Goal: Task Accomplishment & Management: Manage account settings

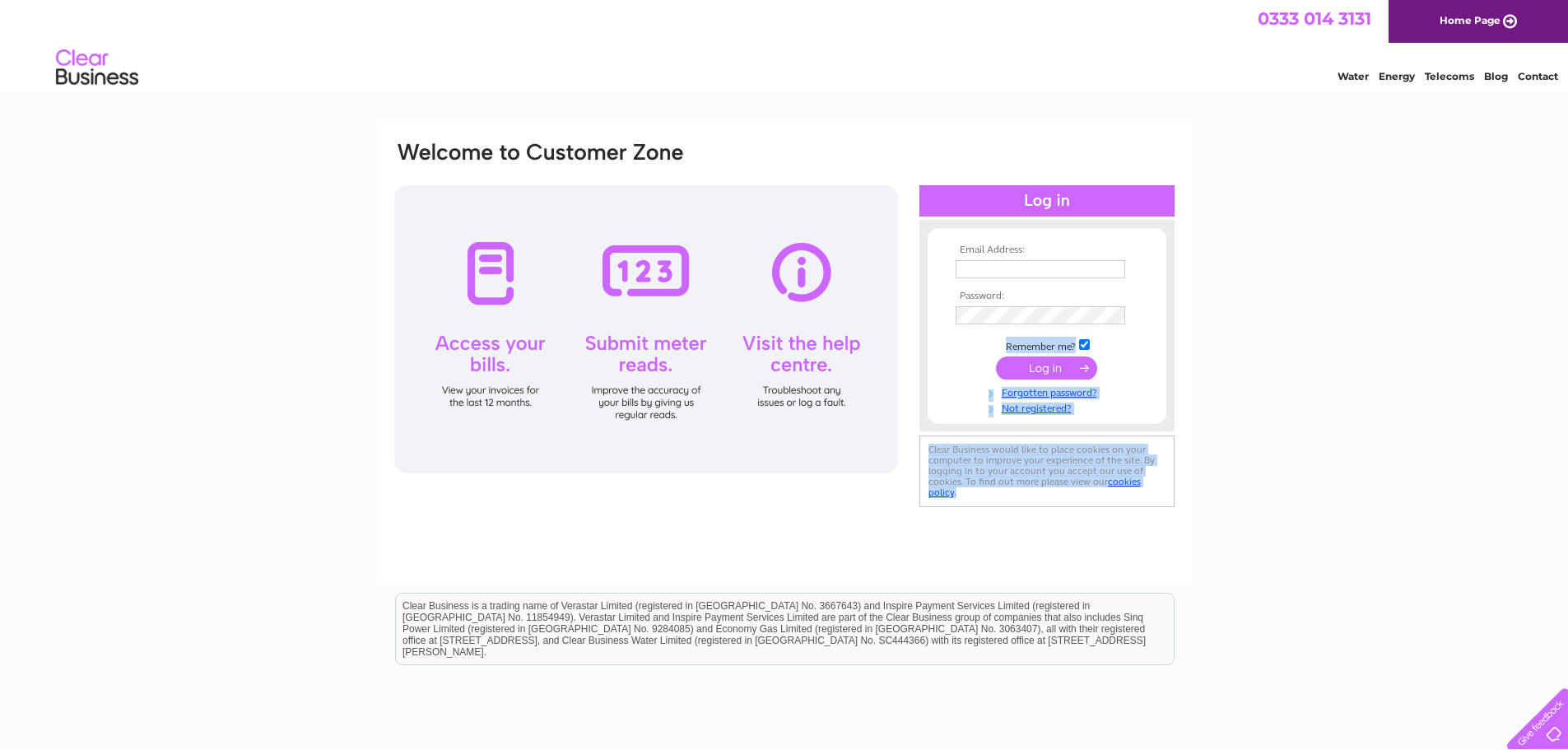
click at [1485, 82] on div "Email Address: Password:" at bounding box center [1497, 74] width 24 height 16
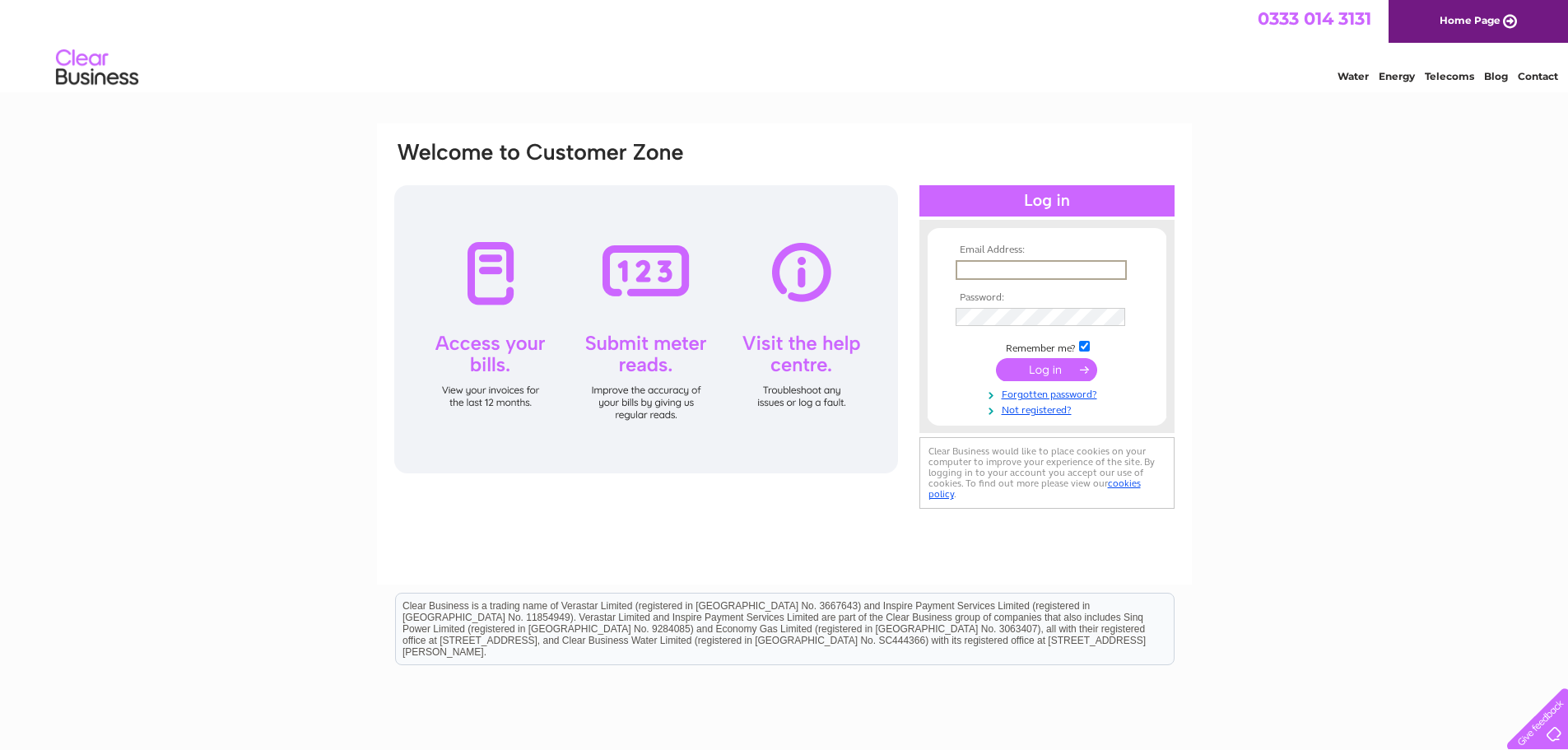
click at [998, 273] on input "text" at bounding box center [1040, 271] width 171 height 20
paste input "scott@thespiritsembassy.com"
type input "scott@thespiritsembassy.com"
click at [1040, 368] on input "submit" at bounding box center [1047, 368] width 101 height 23
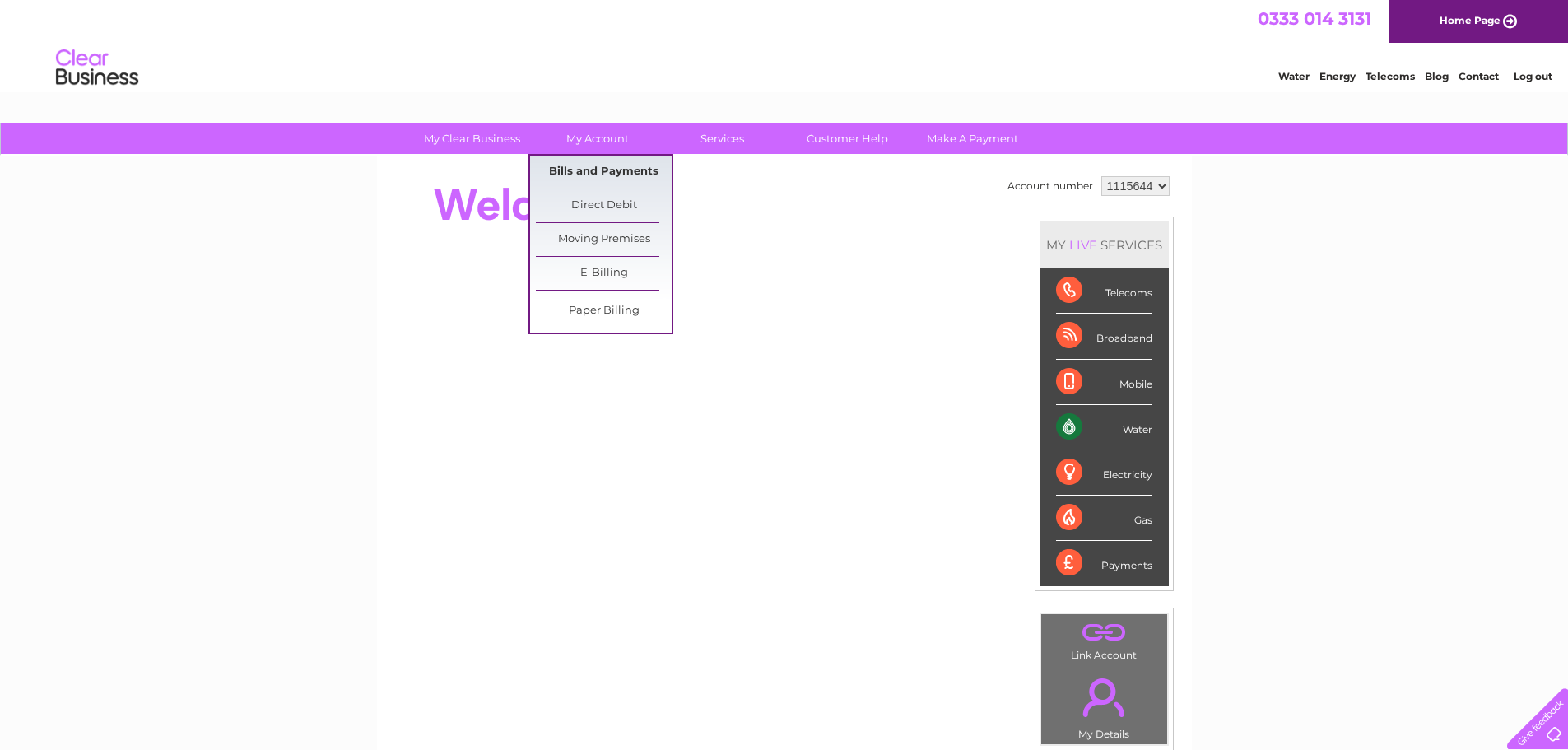
click at [635, 164] on link "Bills and Payments" at bounding box center [603, 172] width 136 height 33
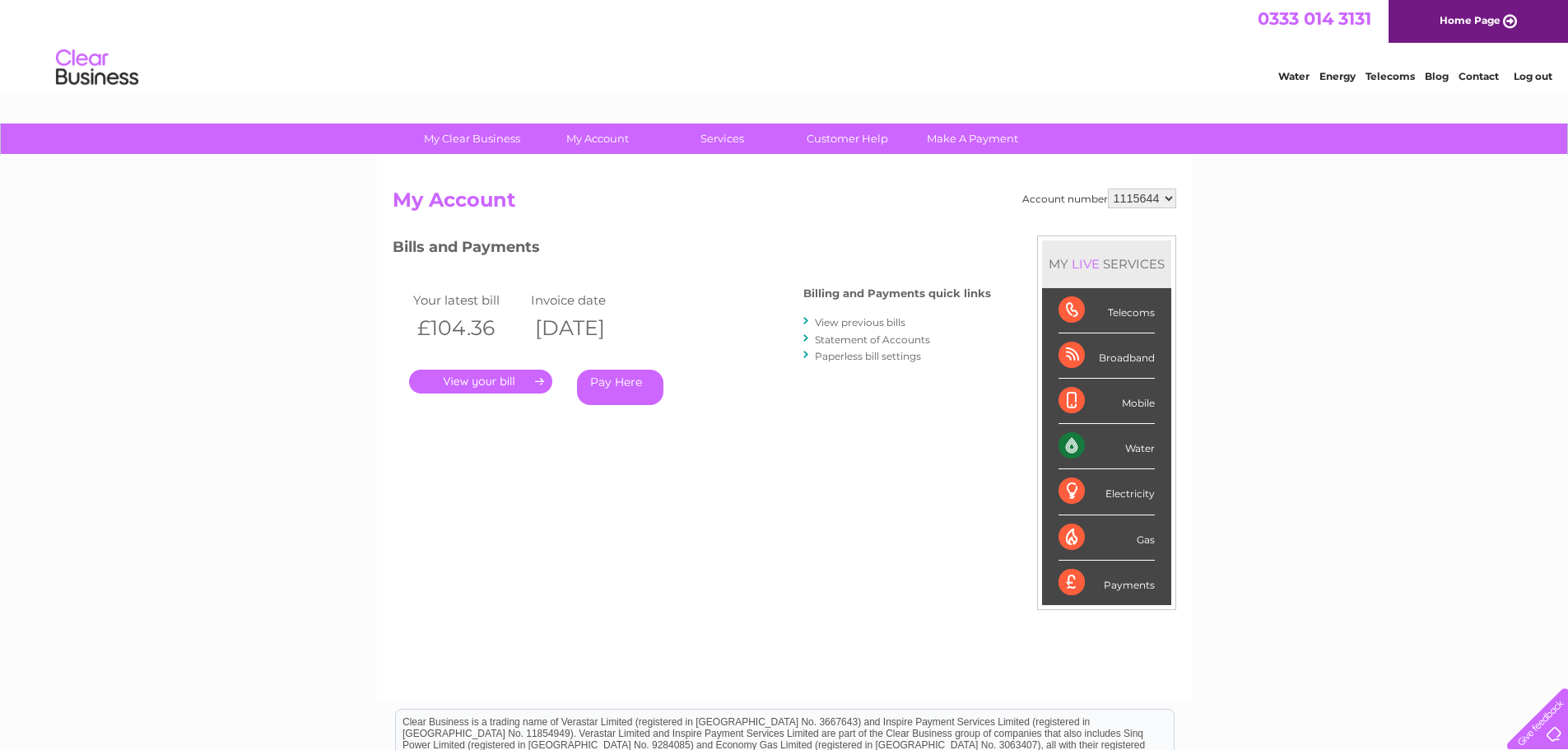
click at [530, 387] on link "." at bounding box center [481, 381] width 144 height 24
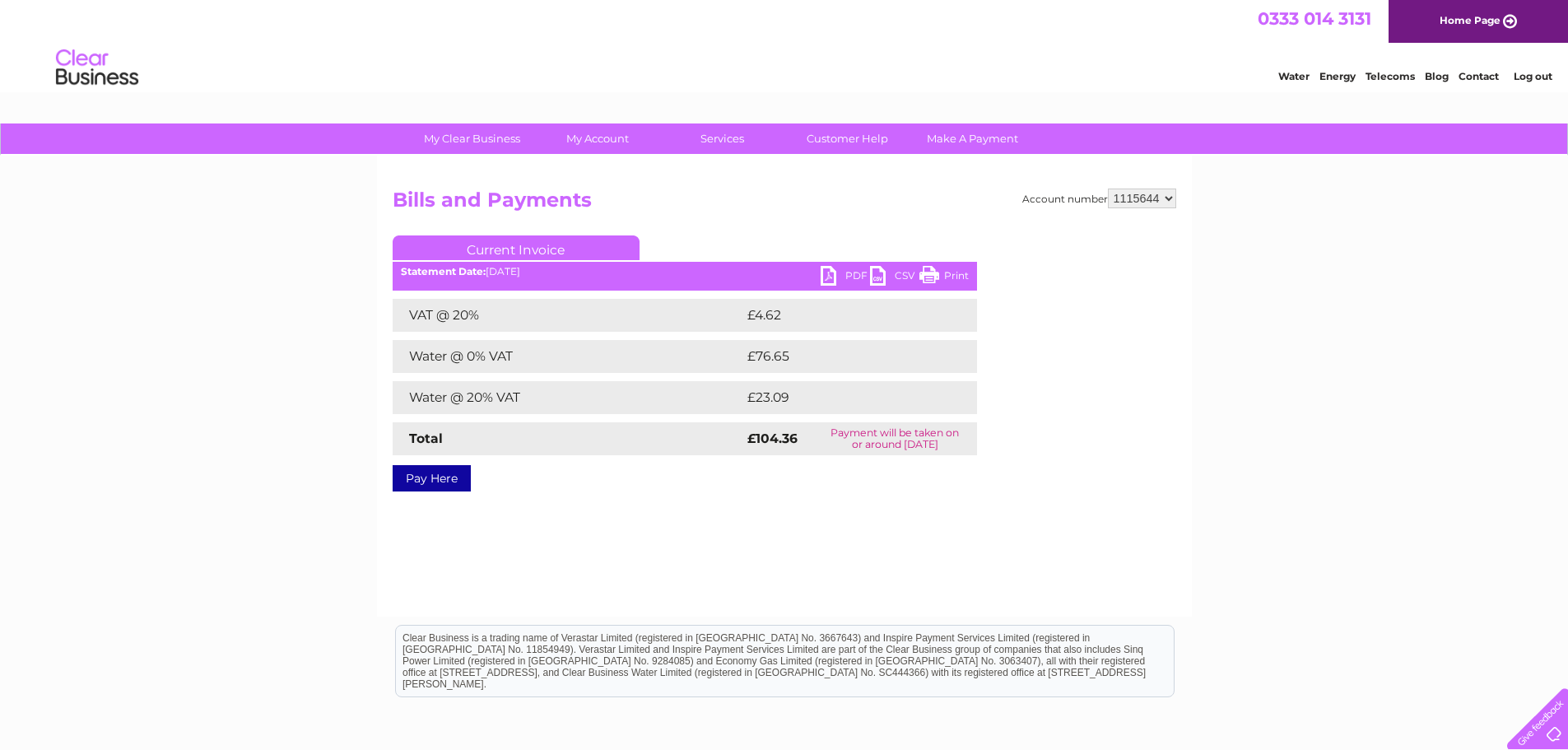
click at [843, 274] on link "PDF" at bounding box center [846, 278] width 49 height 24
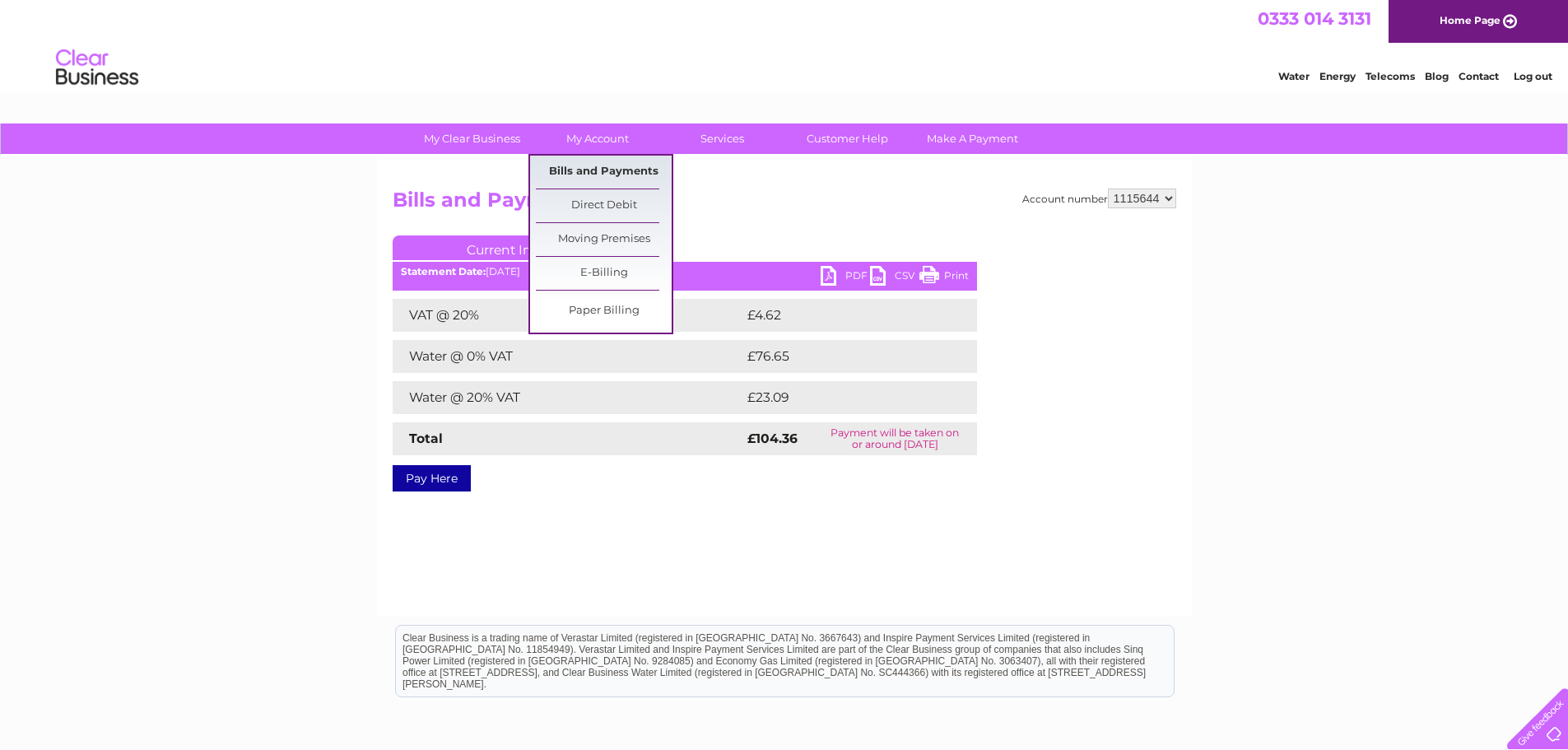
click at [582, 166] on link "Bills and Payments" at bounding box center [603, 172] width 136 height 33
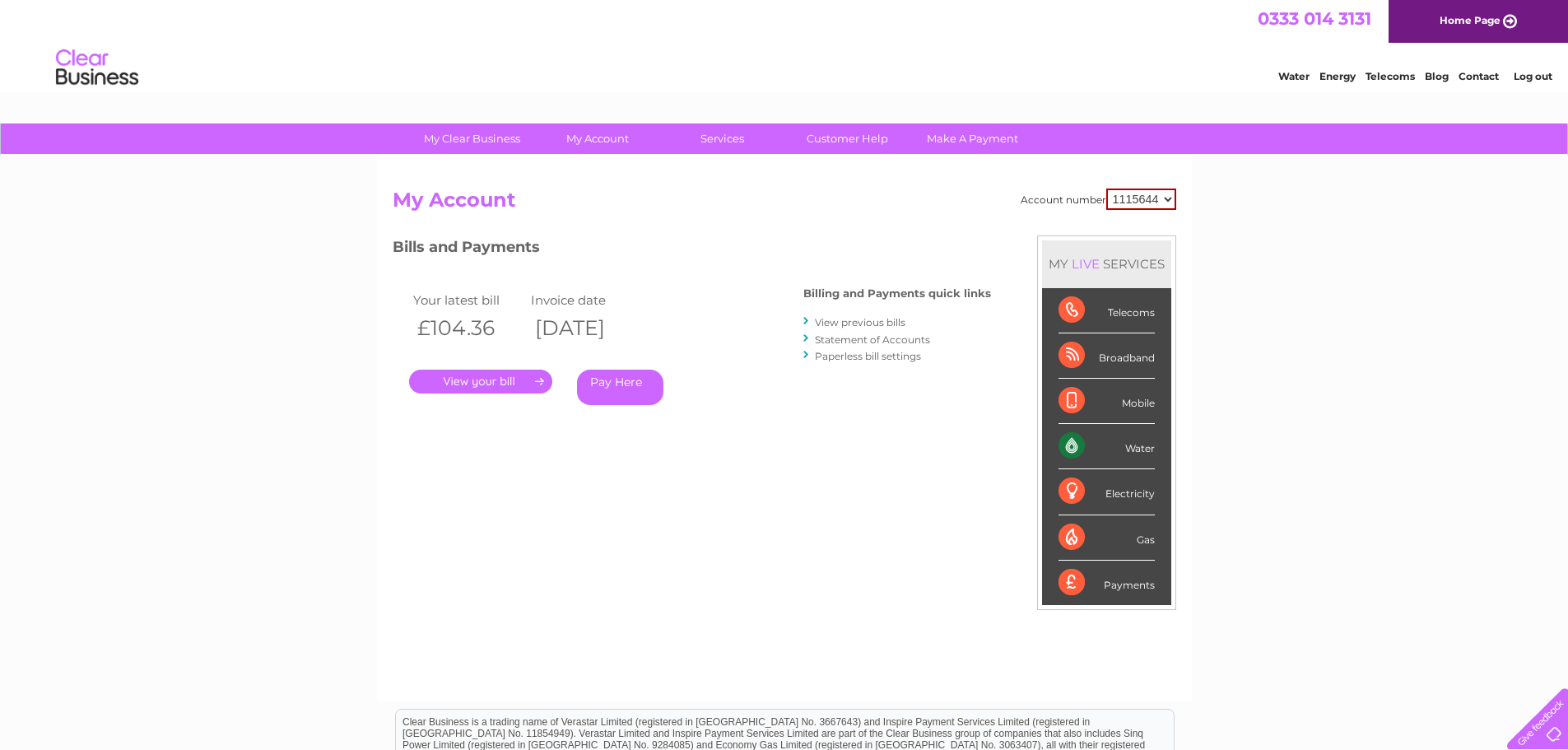
click at [883, 327] on link "View previous bills" at bounding box center [859, 323] width 91 height 13
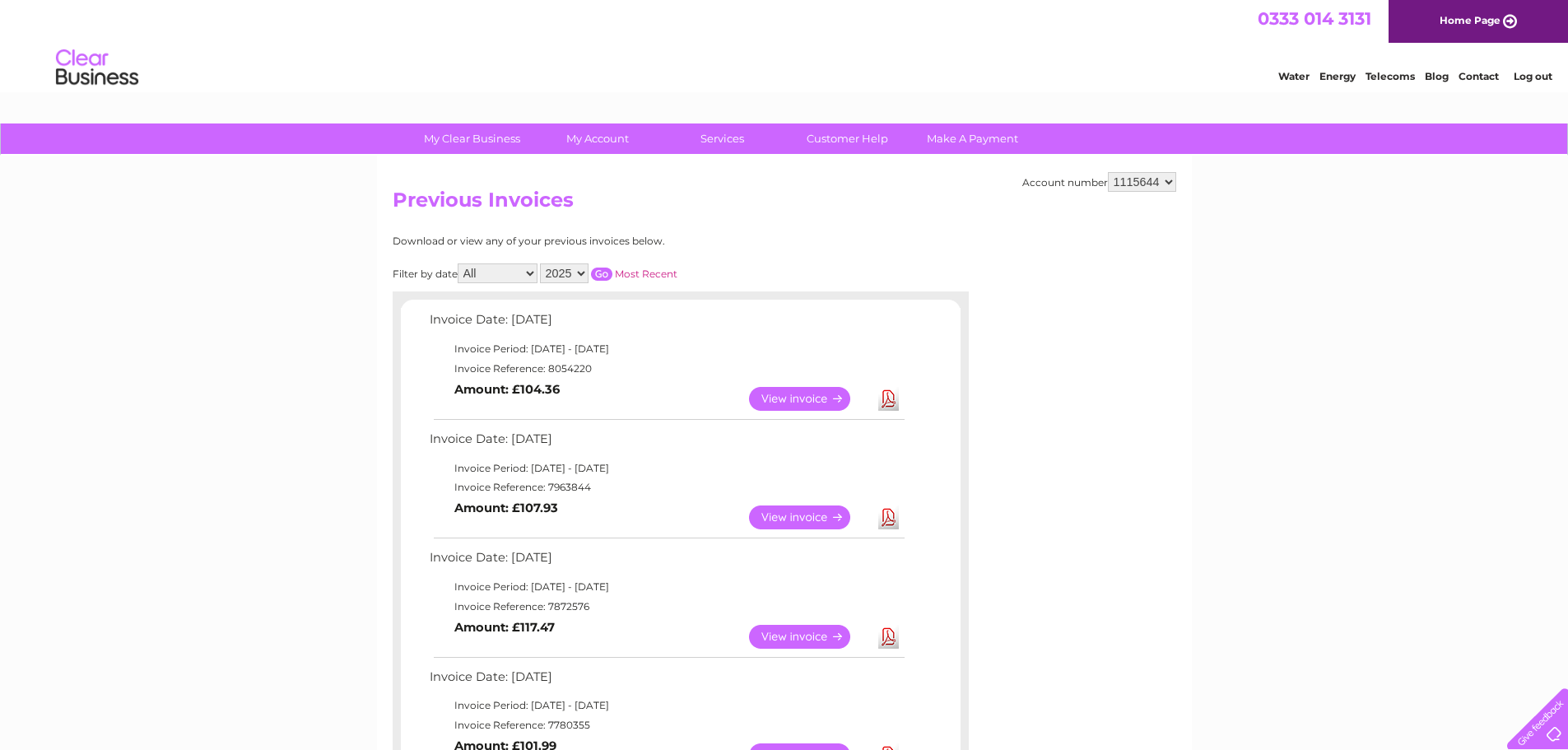
click at [775, 509] on link "View" at bounding box center [809, 518] width 121 height 24
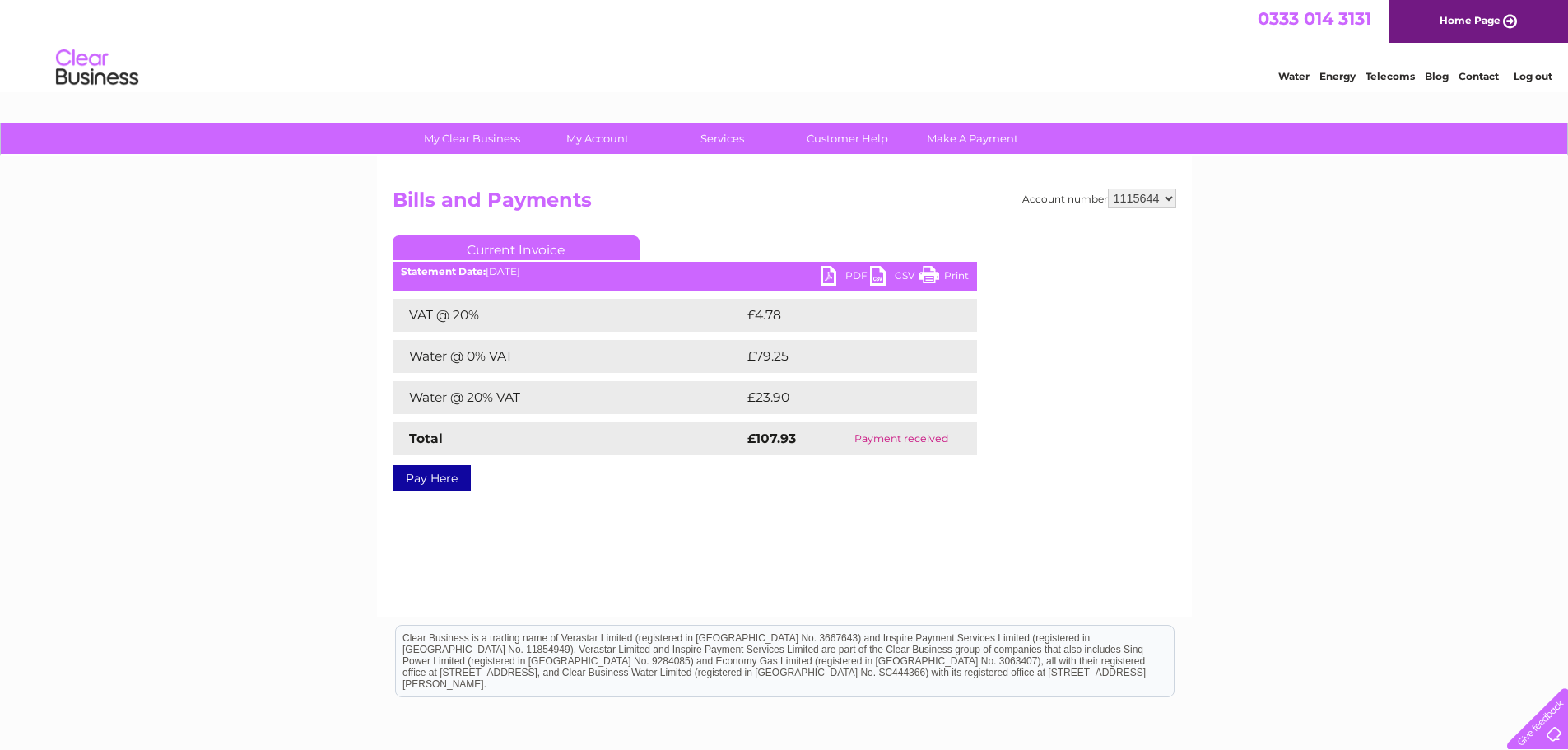
click at [836, 270] on link "PDF" at bounding box center [846, 278] width 49 height 24
